Goal: Register for event/course

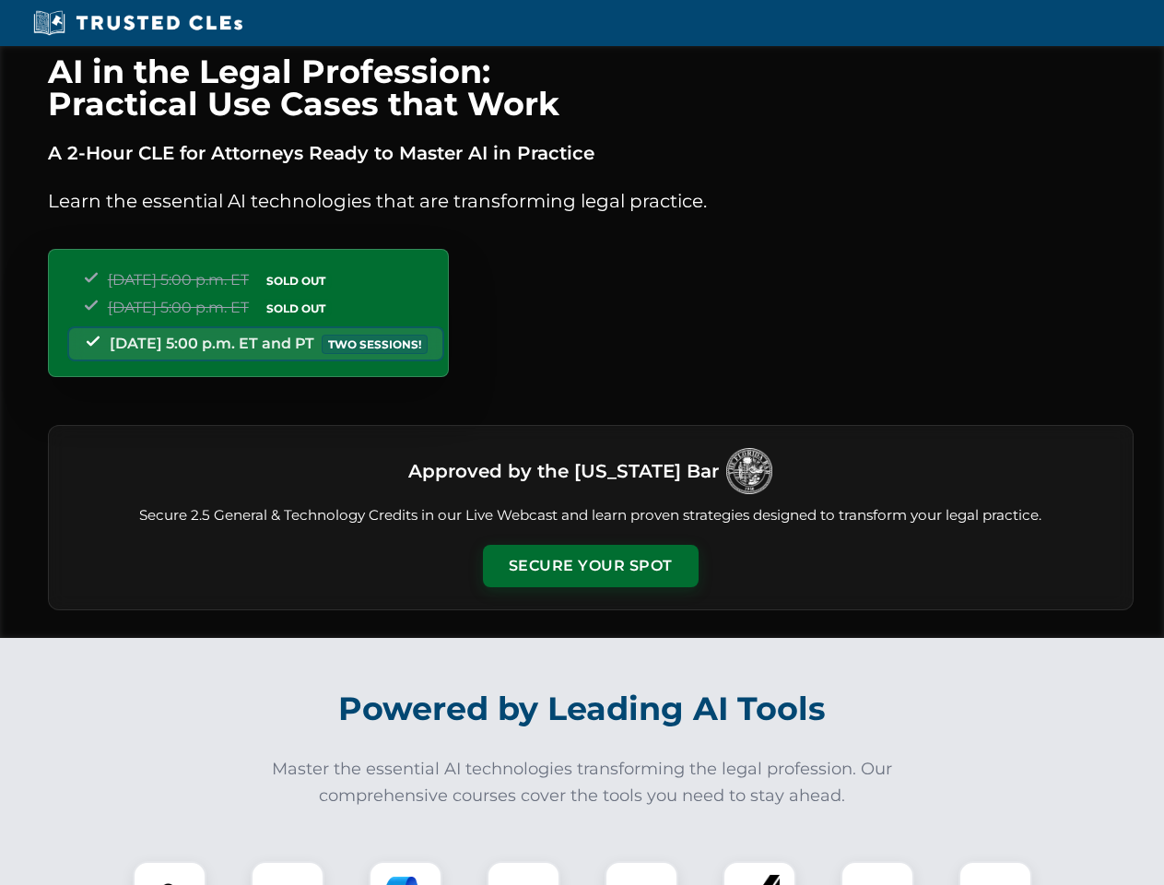
click at [590, 566] on button "Secure Your Spot" at bounding box center [591, 566] width 216 height 42
click at [170, 873] on img at bounding box center [169, 897] width 53 height 53
